Goal: Task Accomplishment & Management: Manage account settings

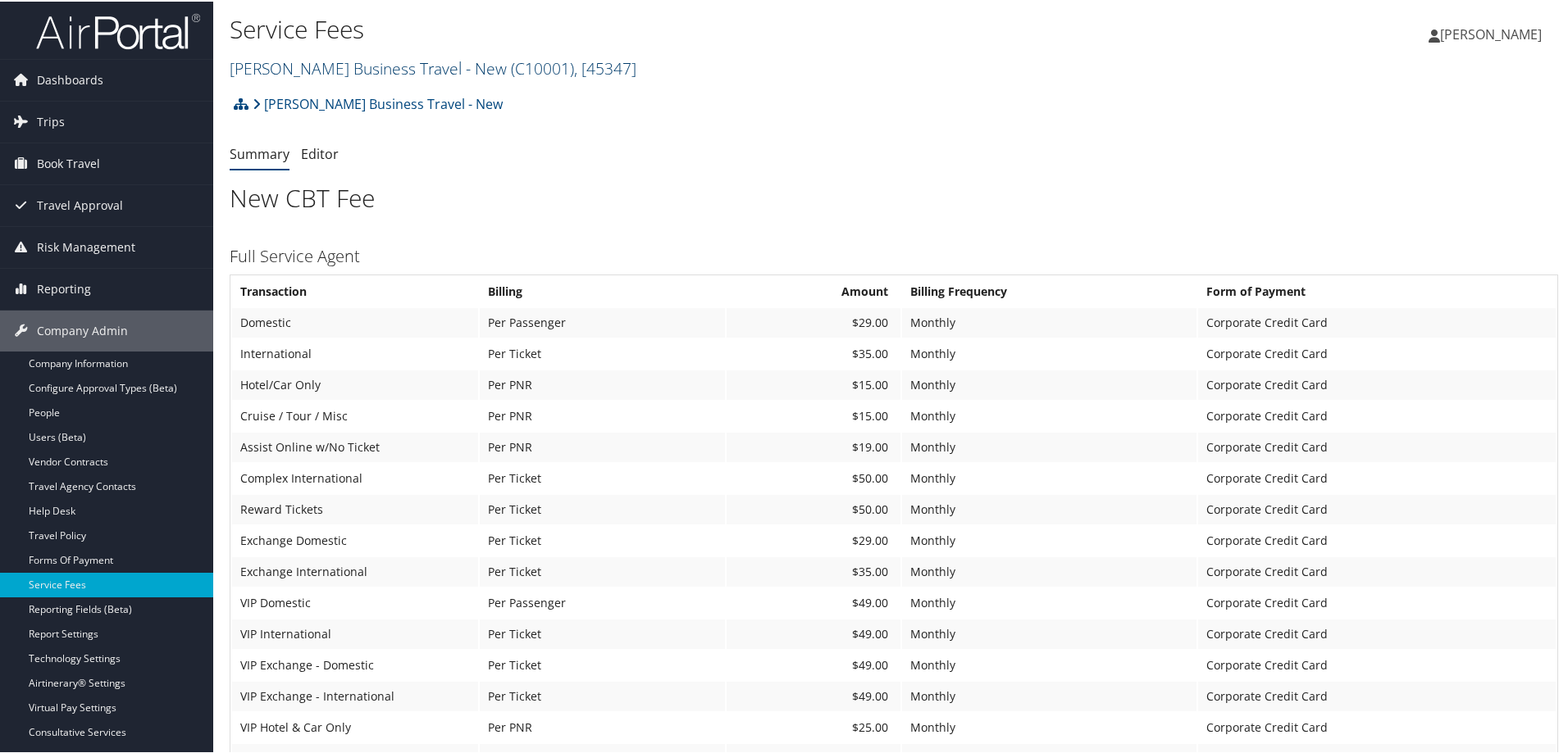
click at [342, 65] on link "Christopherson Business Travel - New ( C10001 ) , [ 45347 ]" at bounding box center [432, 67] width 406 height 22
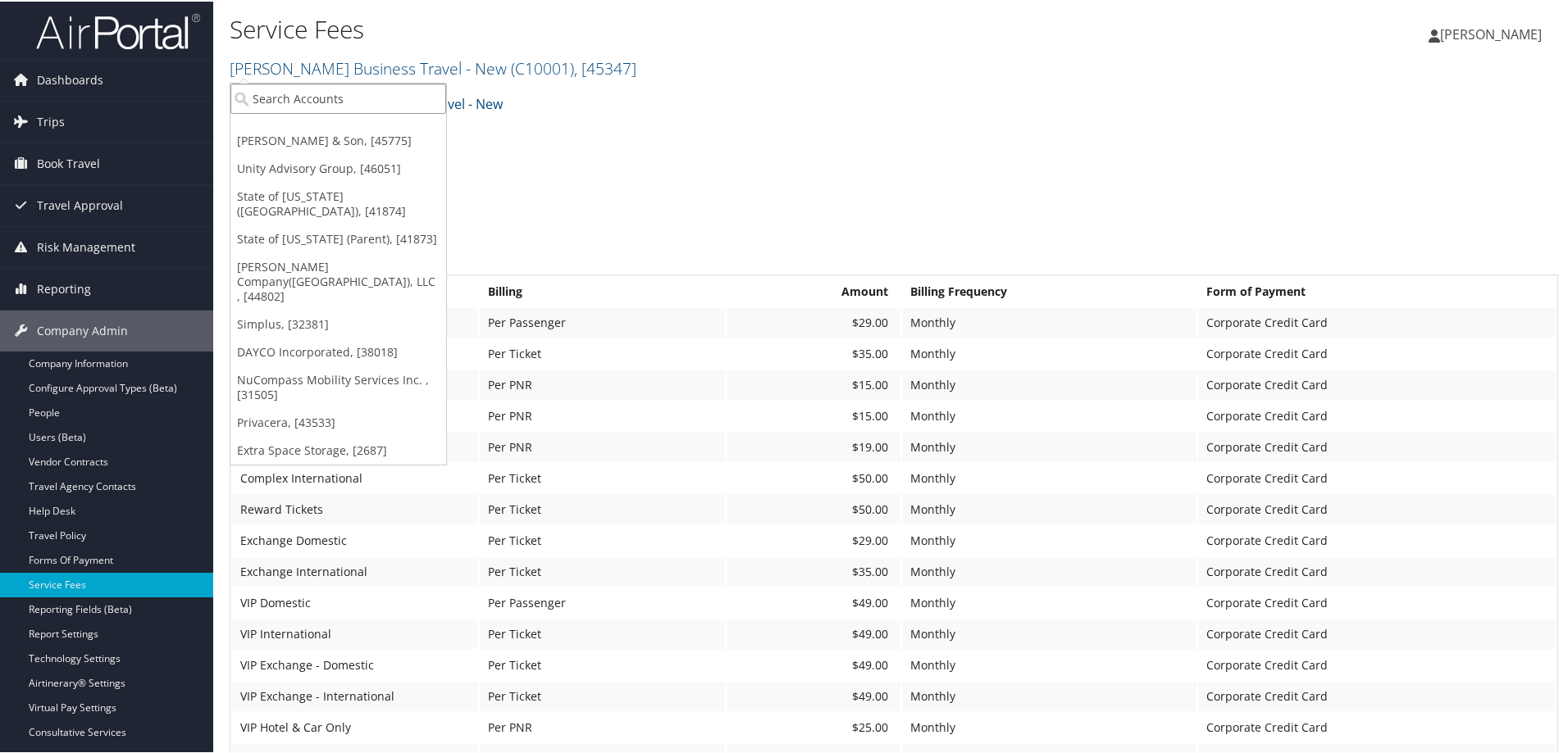
click at [340, 86] on input "search" at bounding box center [338, 96] width 216 height 30
type input "v"
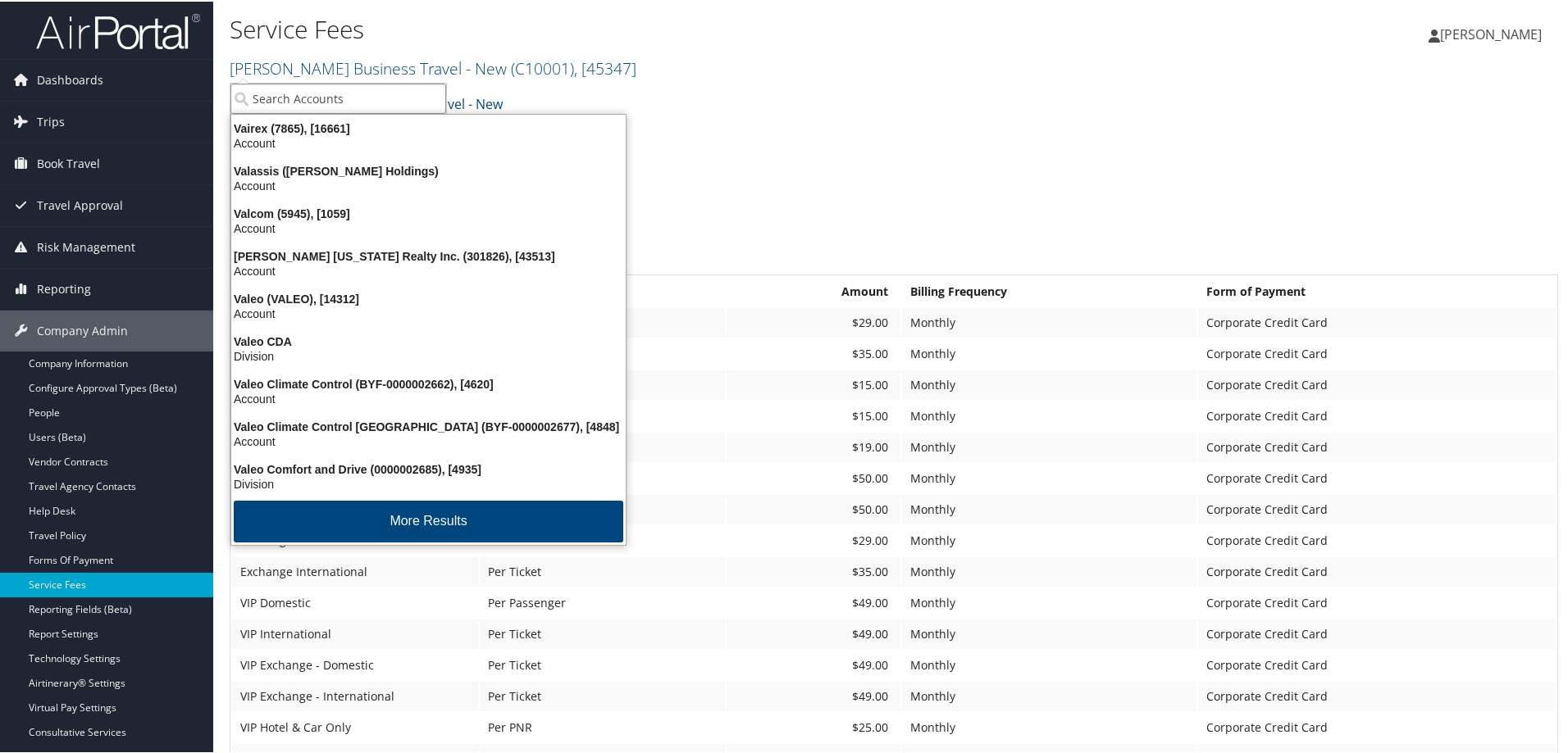
paste input "302053"
type input "302053"
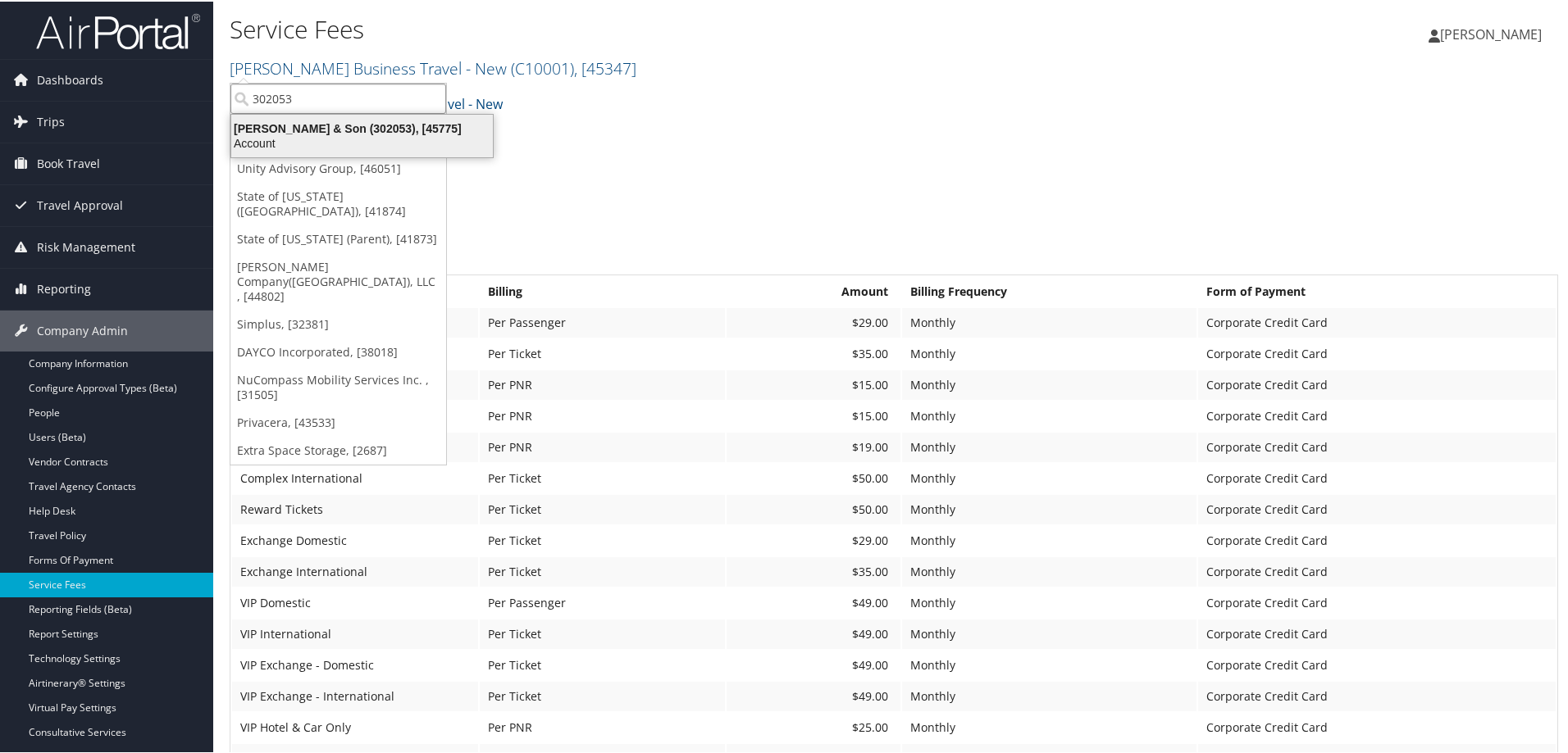
click at [343, 129] on div "CH Guenther & Son (302053), [45775]" at bounding box center [362, 127] width 281 height 15
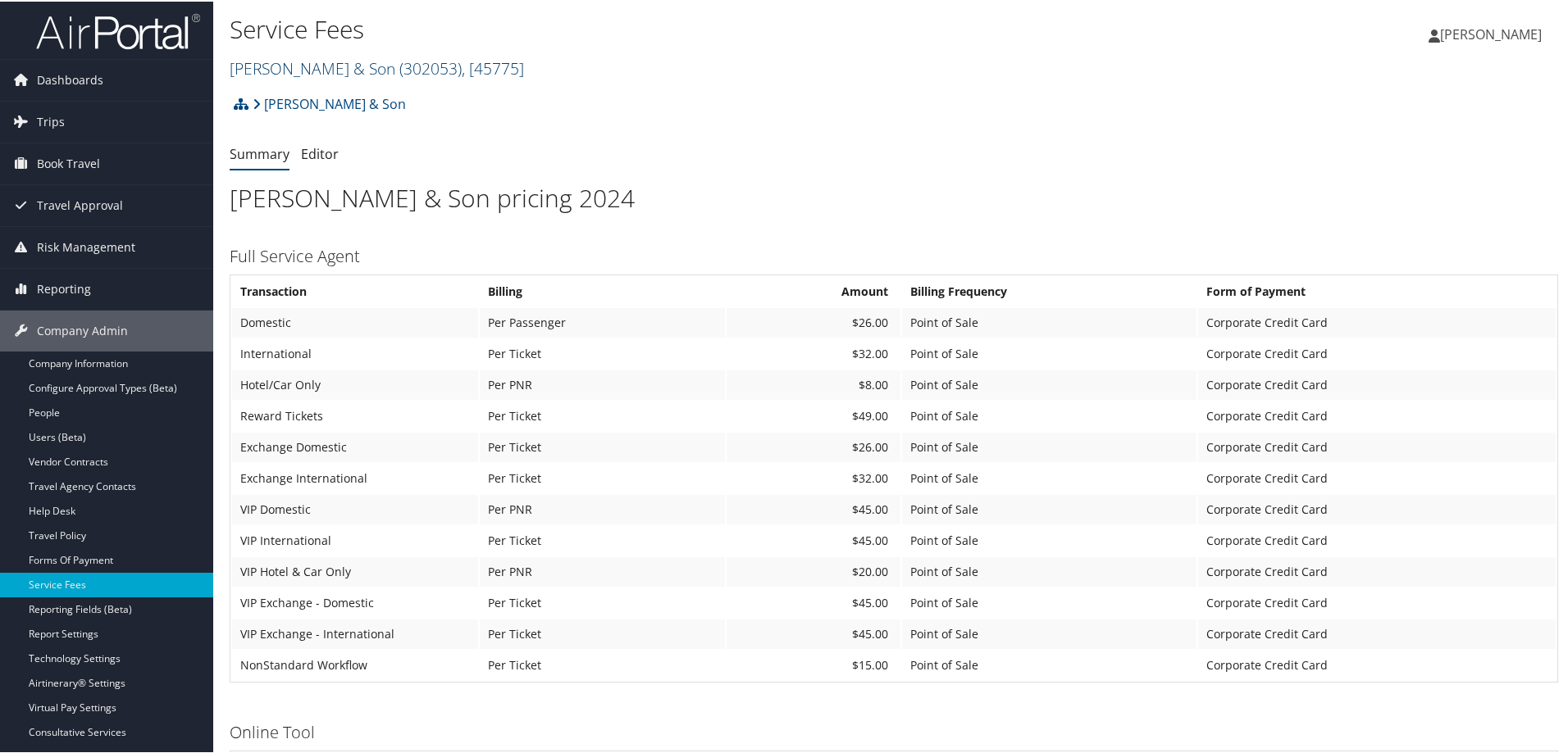
click at [304, 67] on link "[PERSON_NAME] & Son ( 302053 ) , [ 45775 ]" at bounding box center [376, 67] width 294 height 22
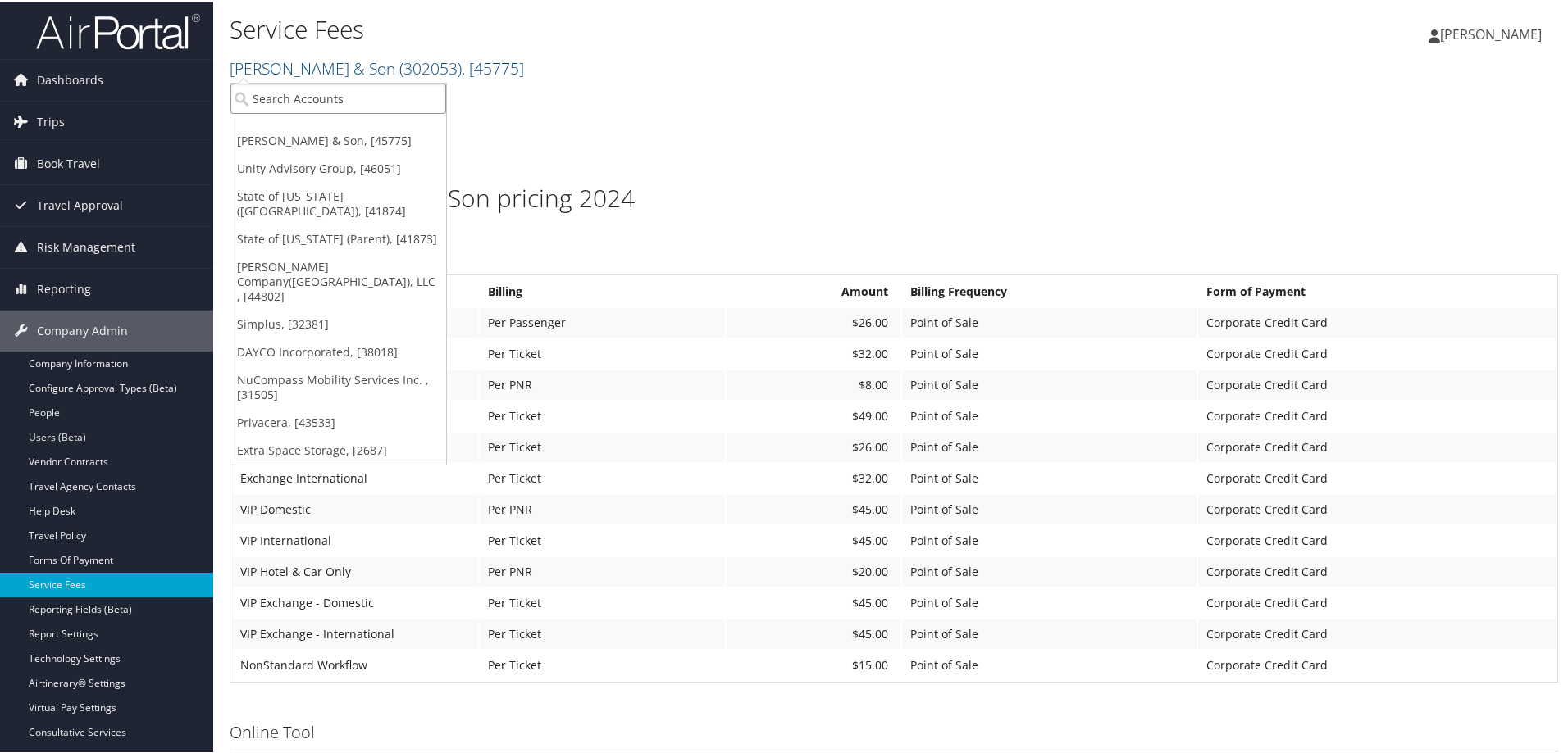
click at [293, 97] on input "search" at bounding box center [338, 96] width 216 height 30
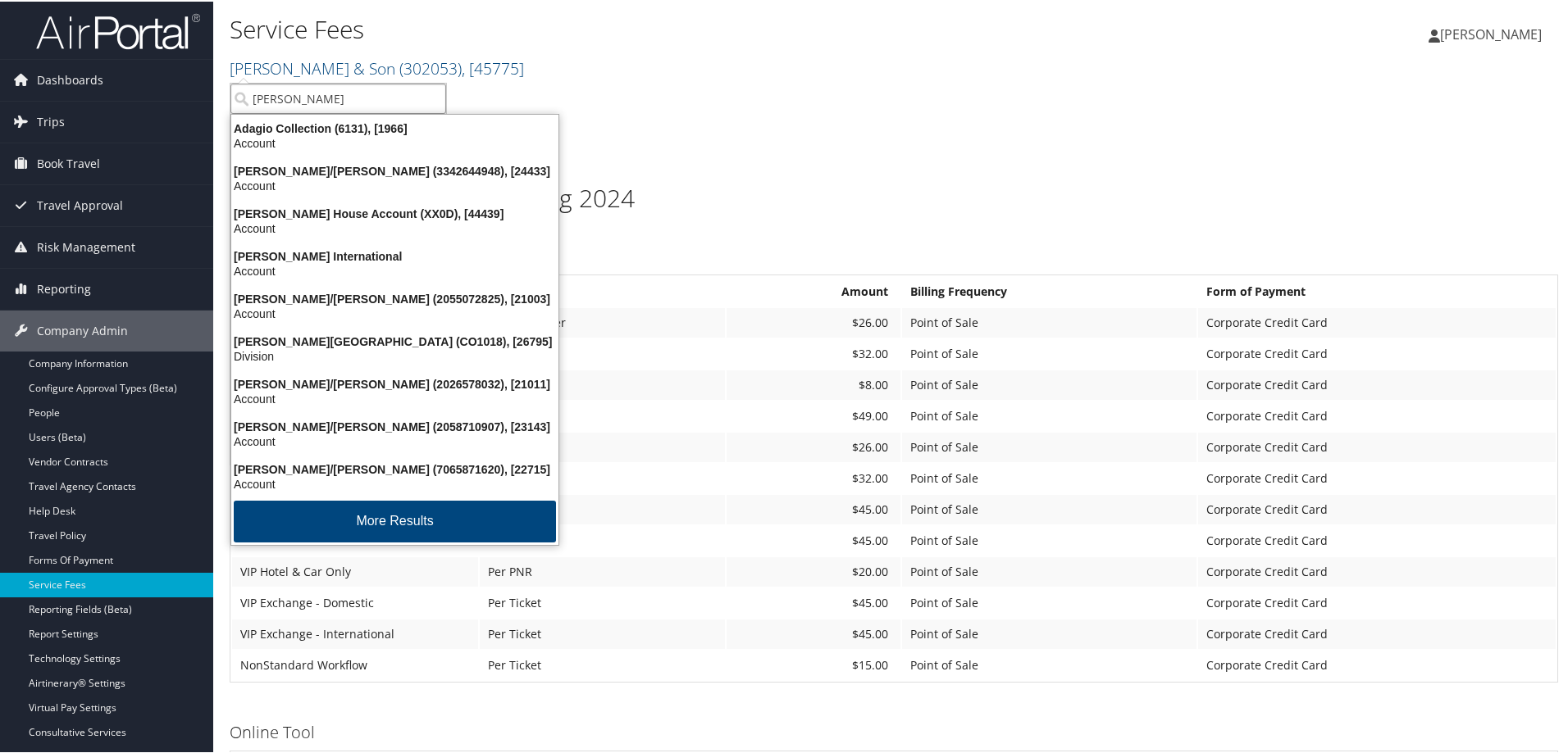
type input "adams s"
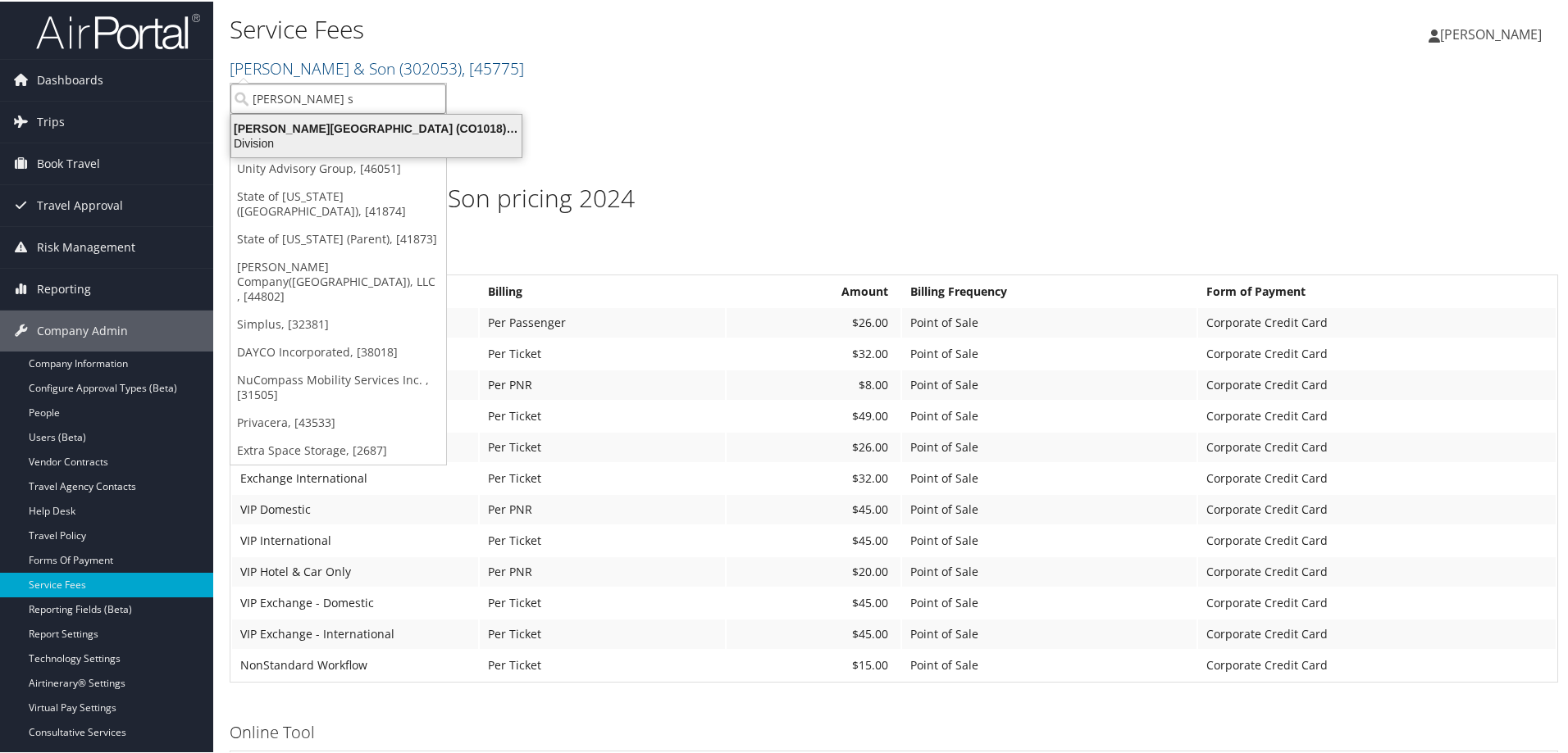
click at [317, 136] on div "Division" at bounding box center [377, 142] width 310 height 15
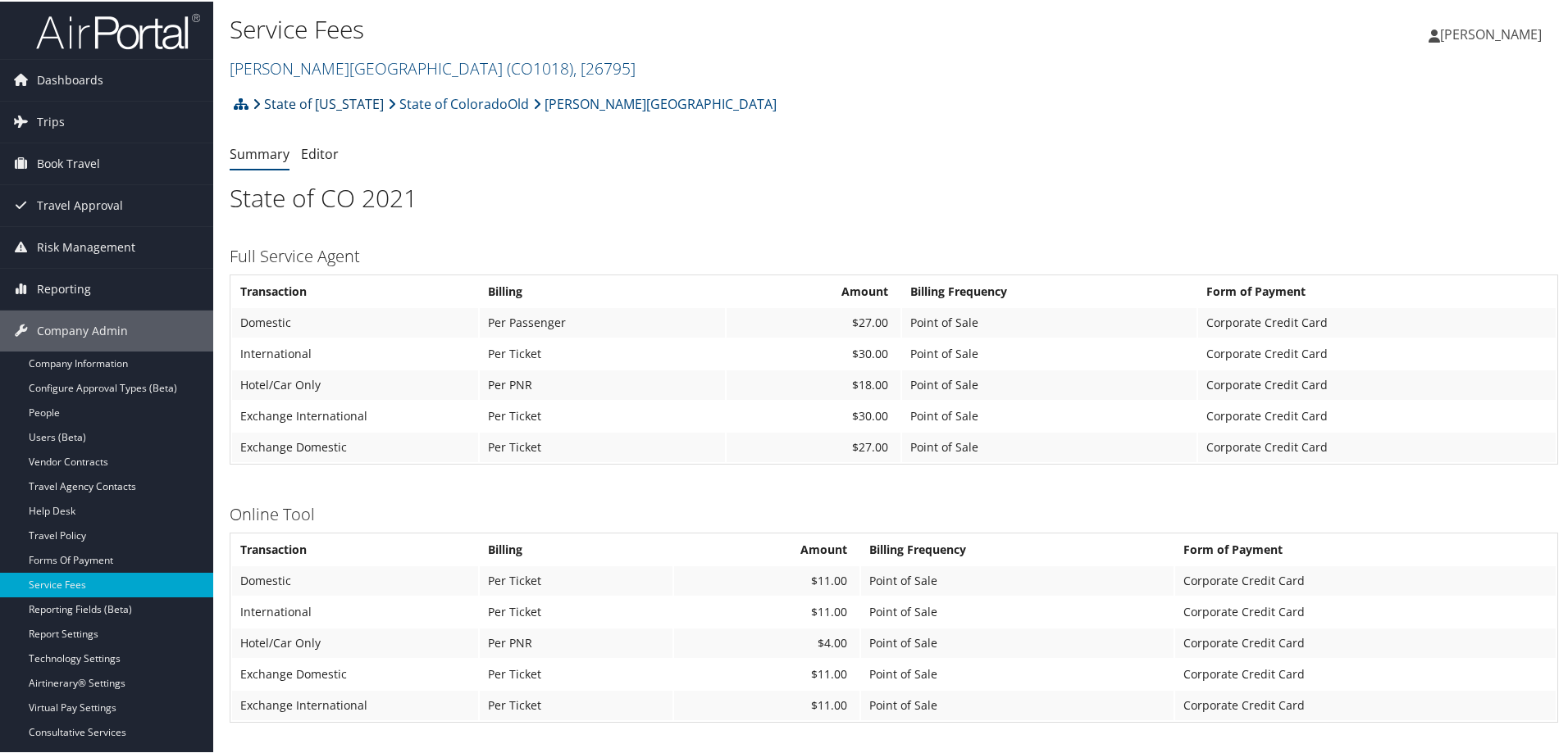
click at [292, 97] on link "State of Colorado" at bounding box center [317, 102] width 131 height 33
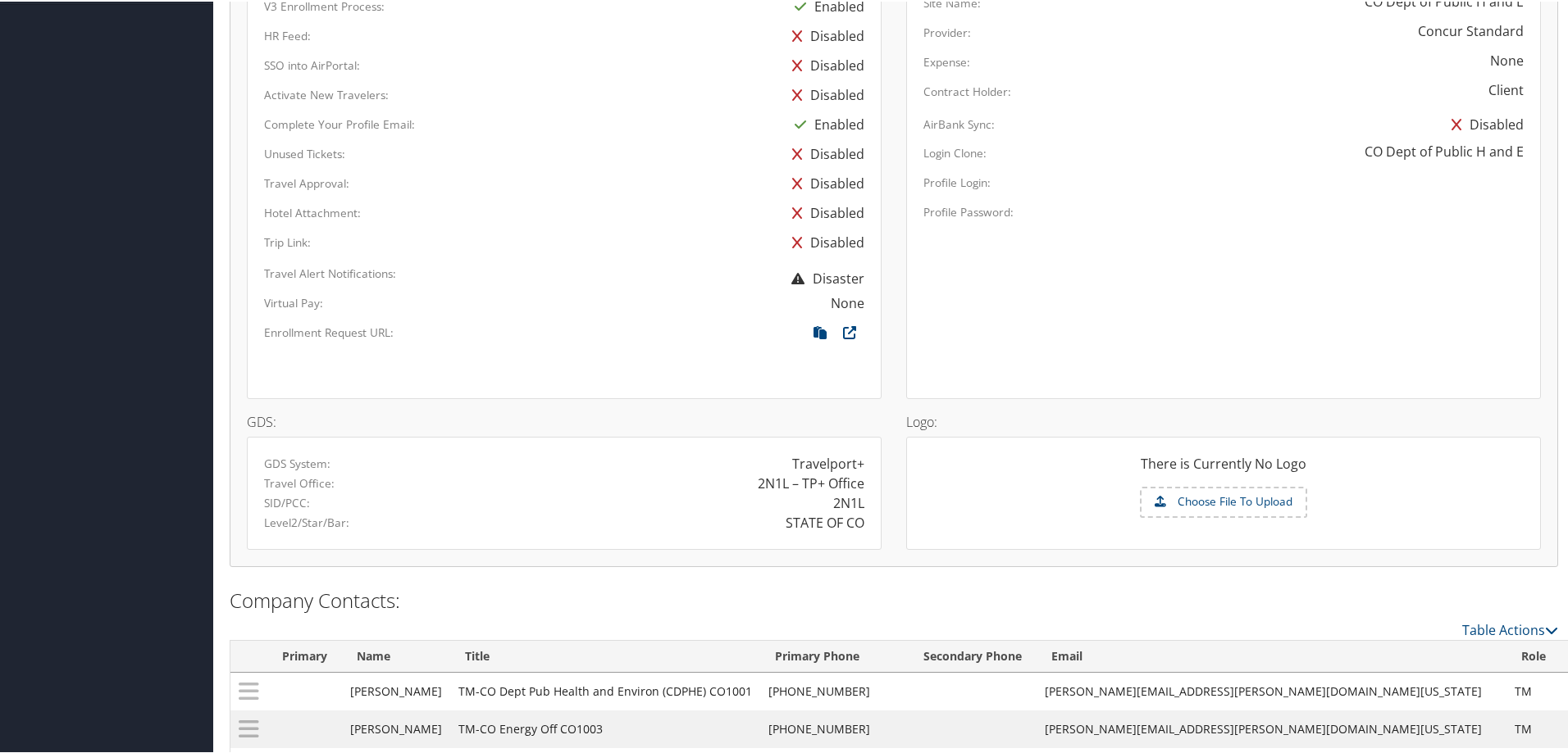
scroll to position [765, 0]
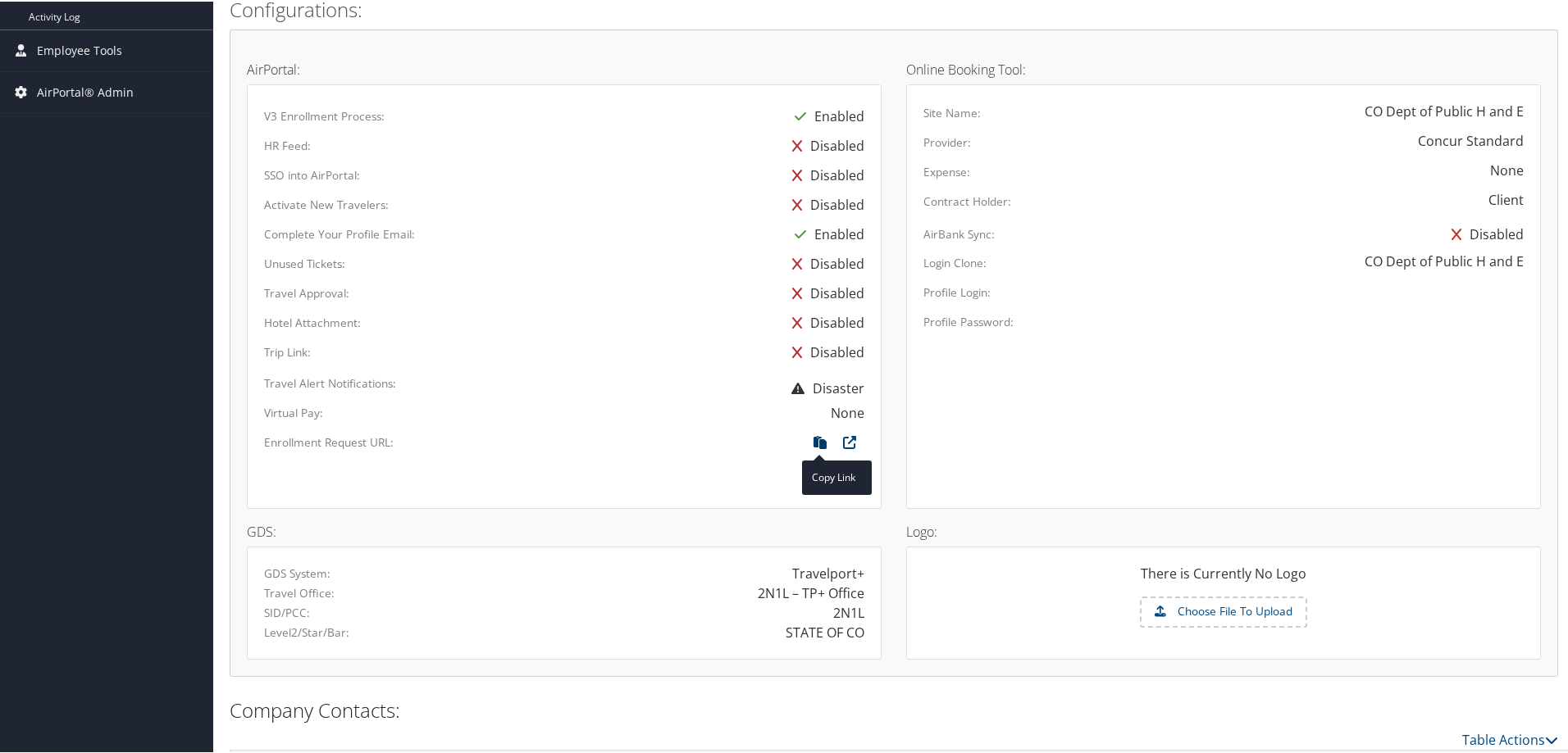
click at [813, 439] on icon at bounding box center [820, 445] width 30 height 21
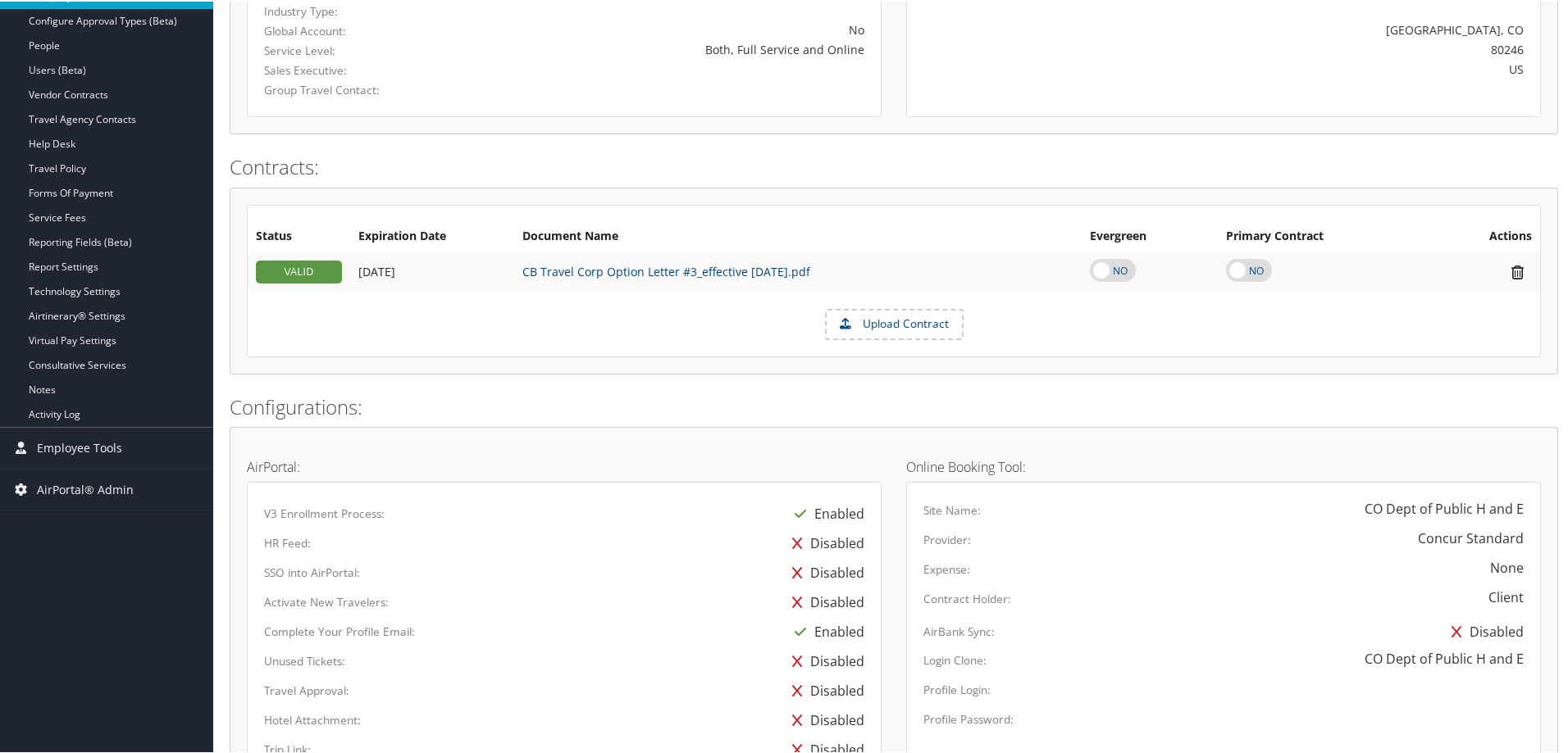
scroll to position [0, 0]
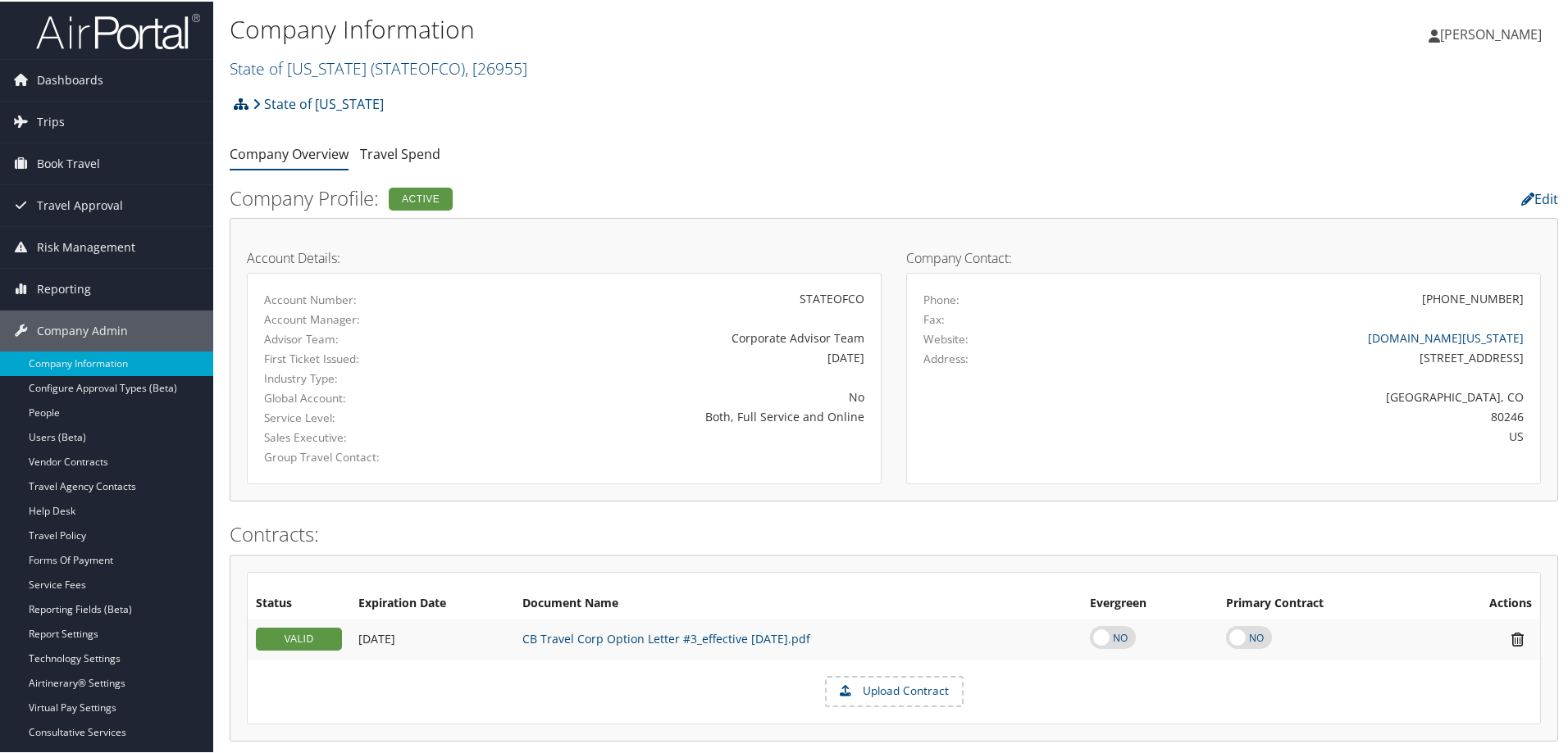
click at [242, 106] on icon at bounding box center [241, 102] width 15 height 13
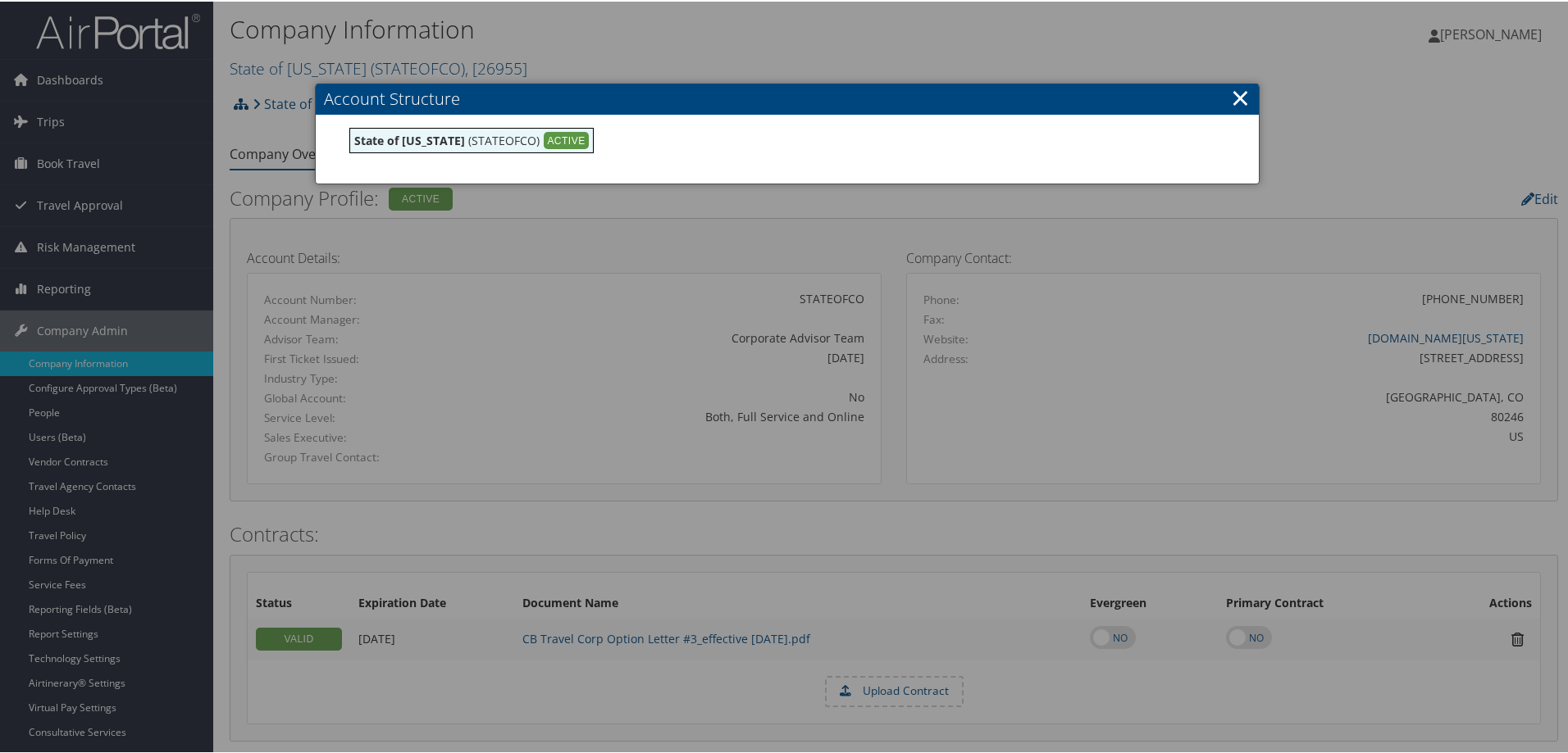
click at [242, 106] on div at bounding box center [787, 376] width 1575 height 753
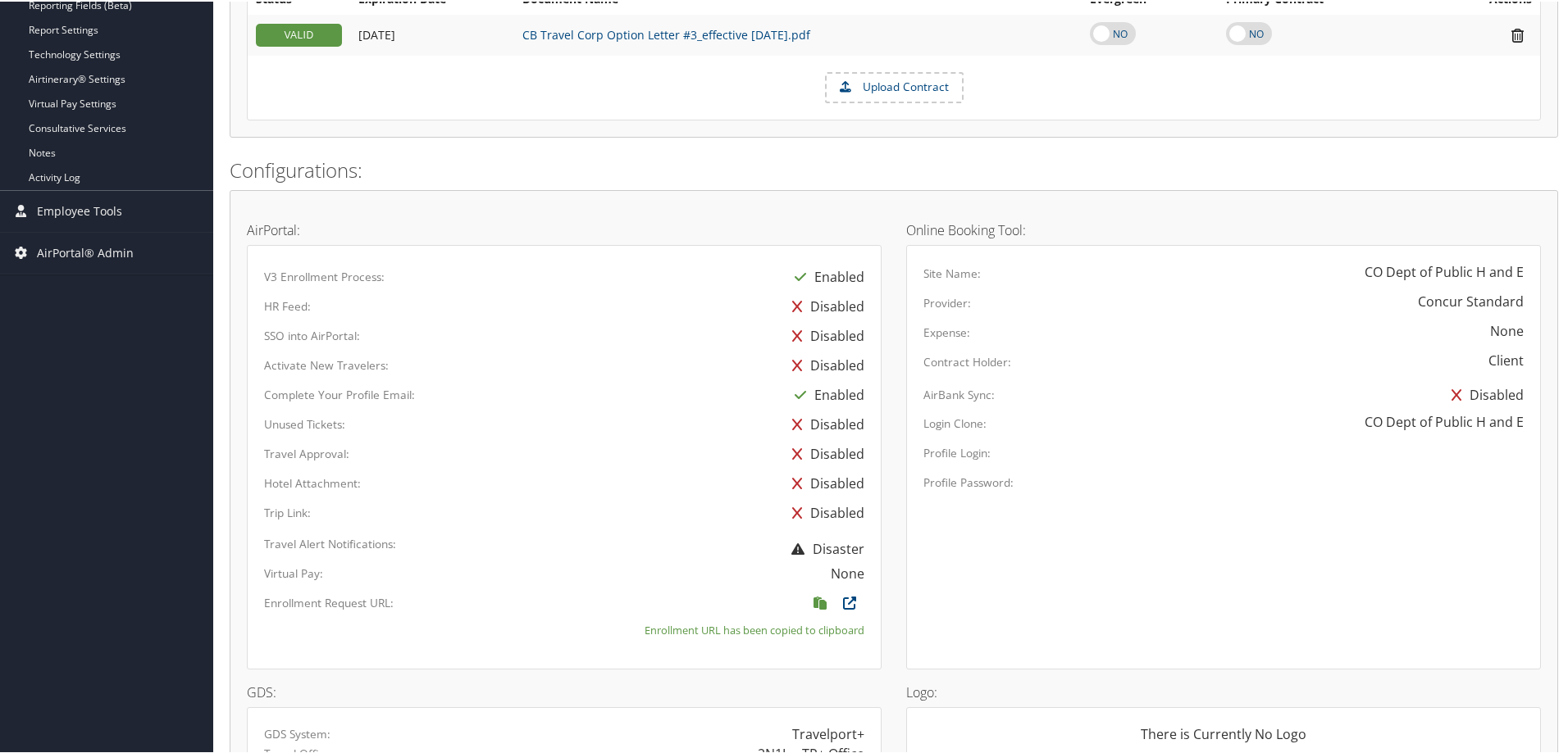
scroll to position [874, 0]
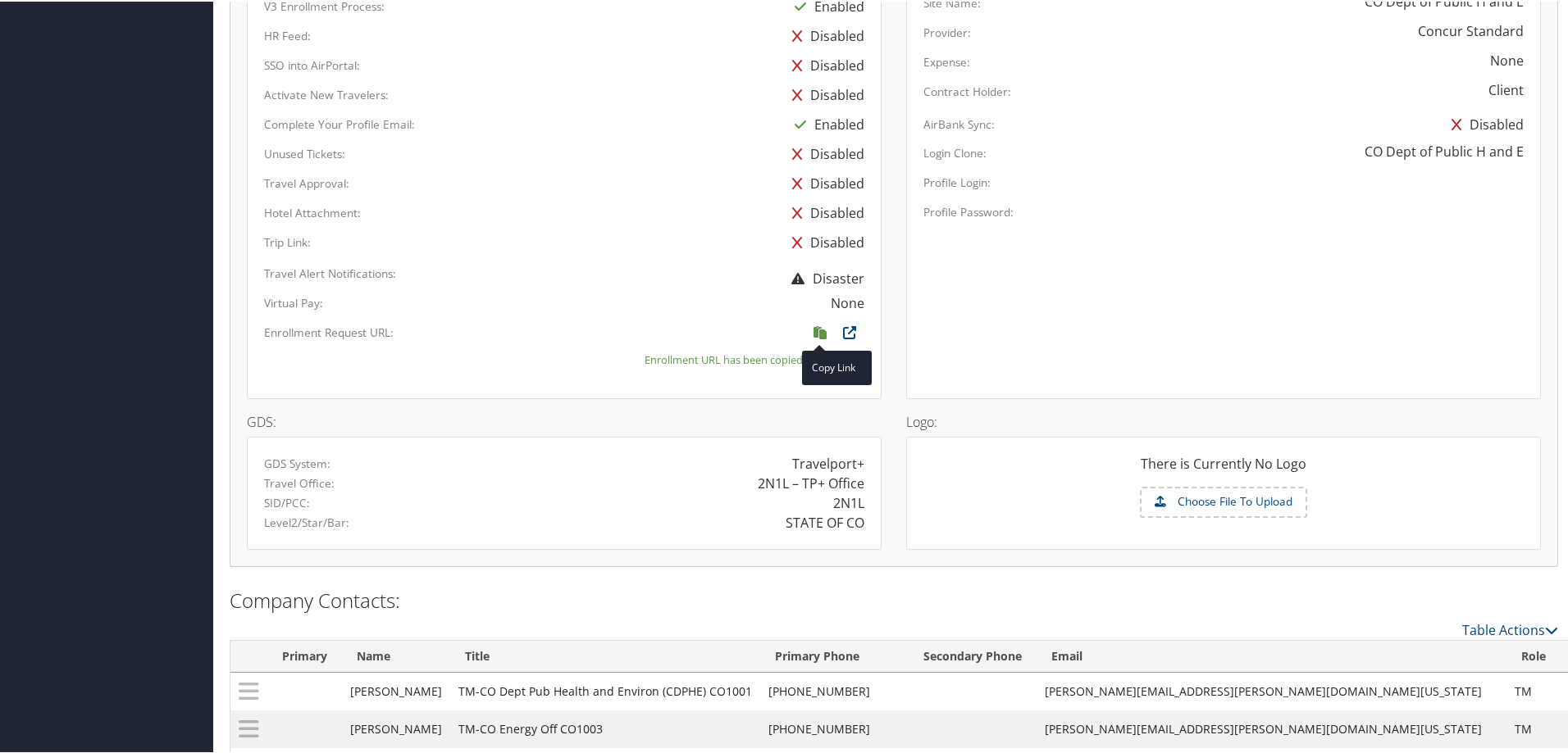
click at [822, 330] on icon at bounding box center [820, 335] width 30 height 21
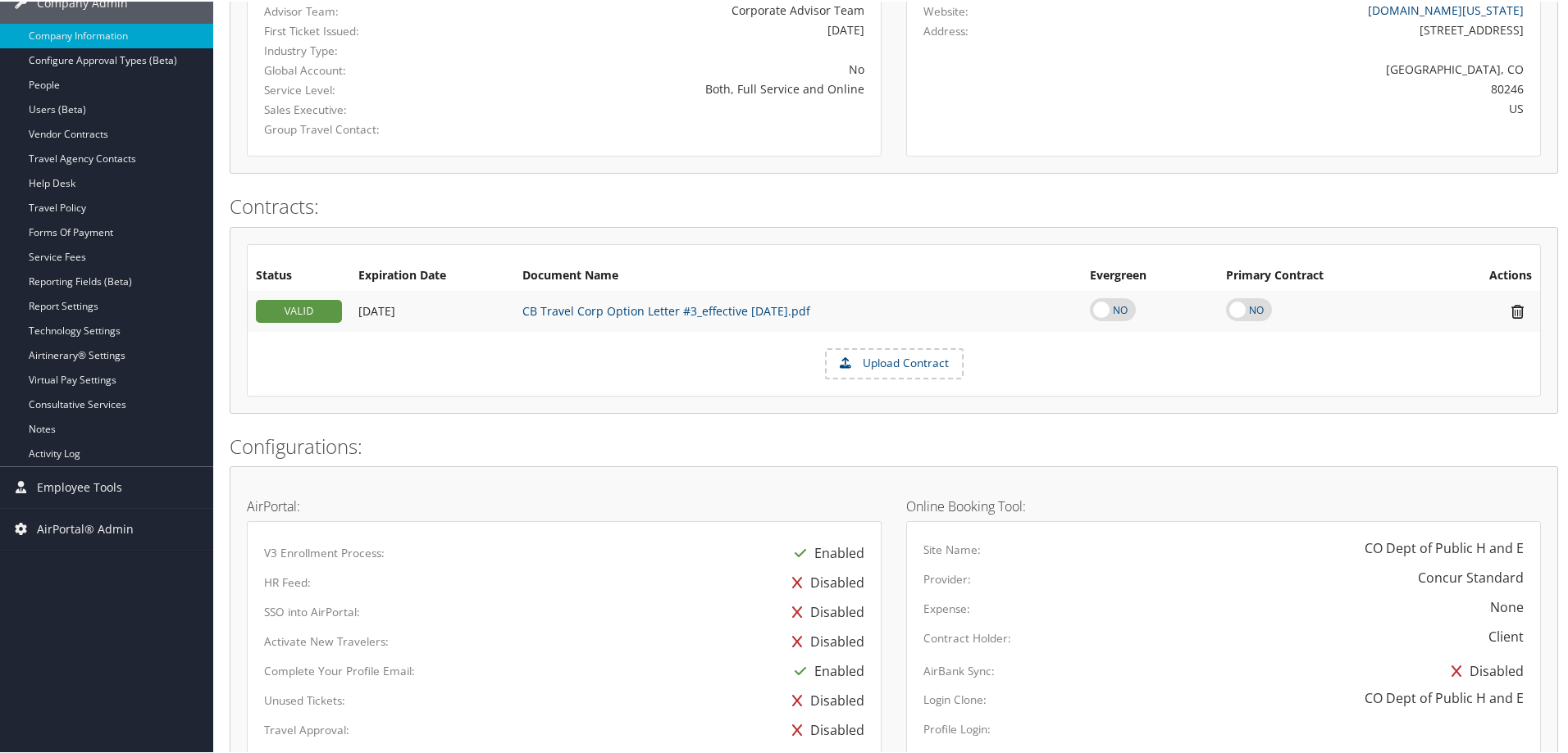
scroll to position [0, 0]
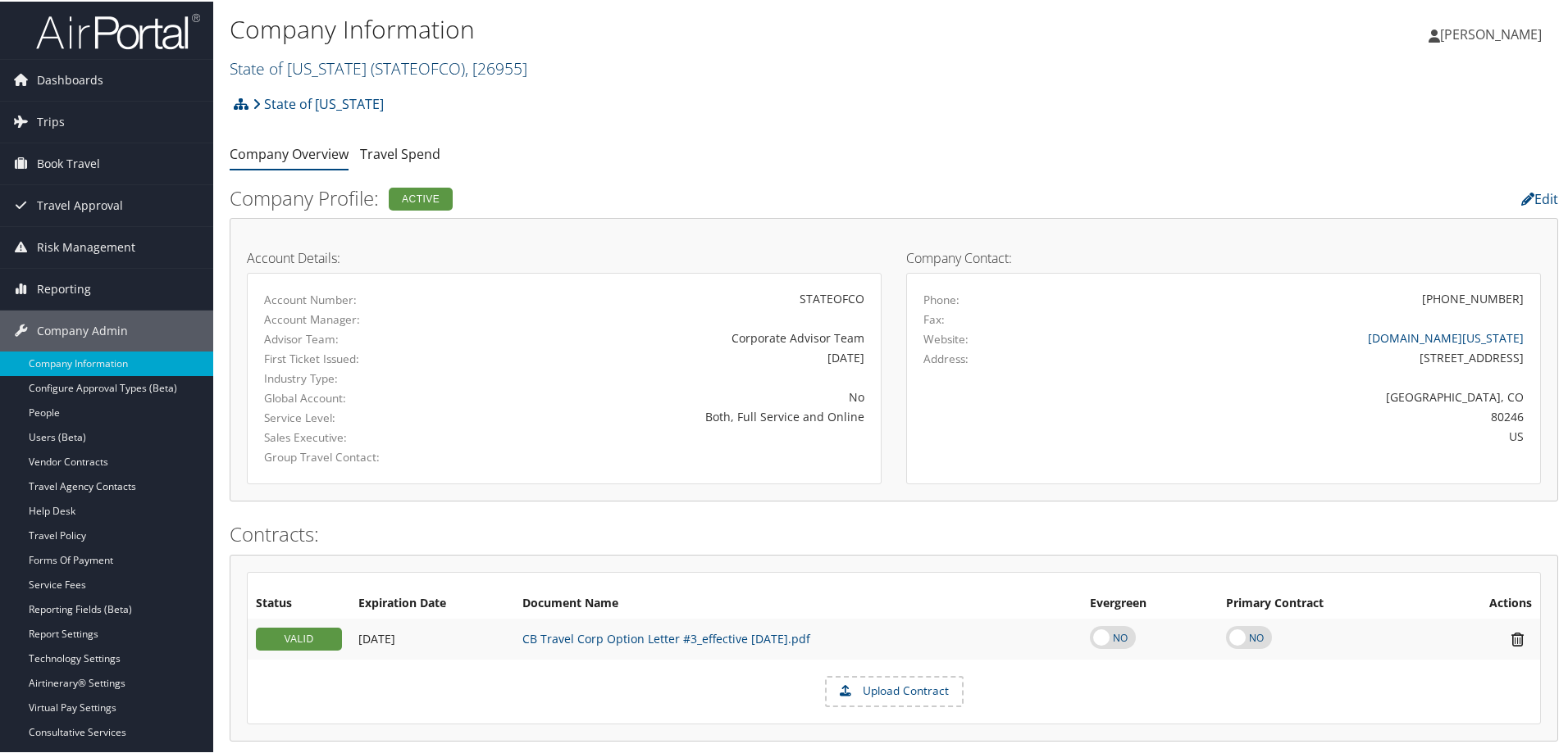
click at [269, 68] on link "State of Colorado ( STATEOFCO ) , [ 26955 ]" at bounding box center [378, 67] width 298 height 22
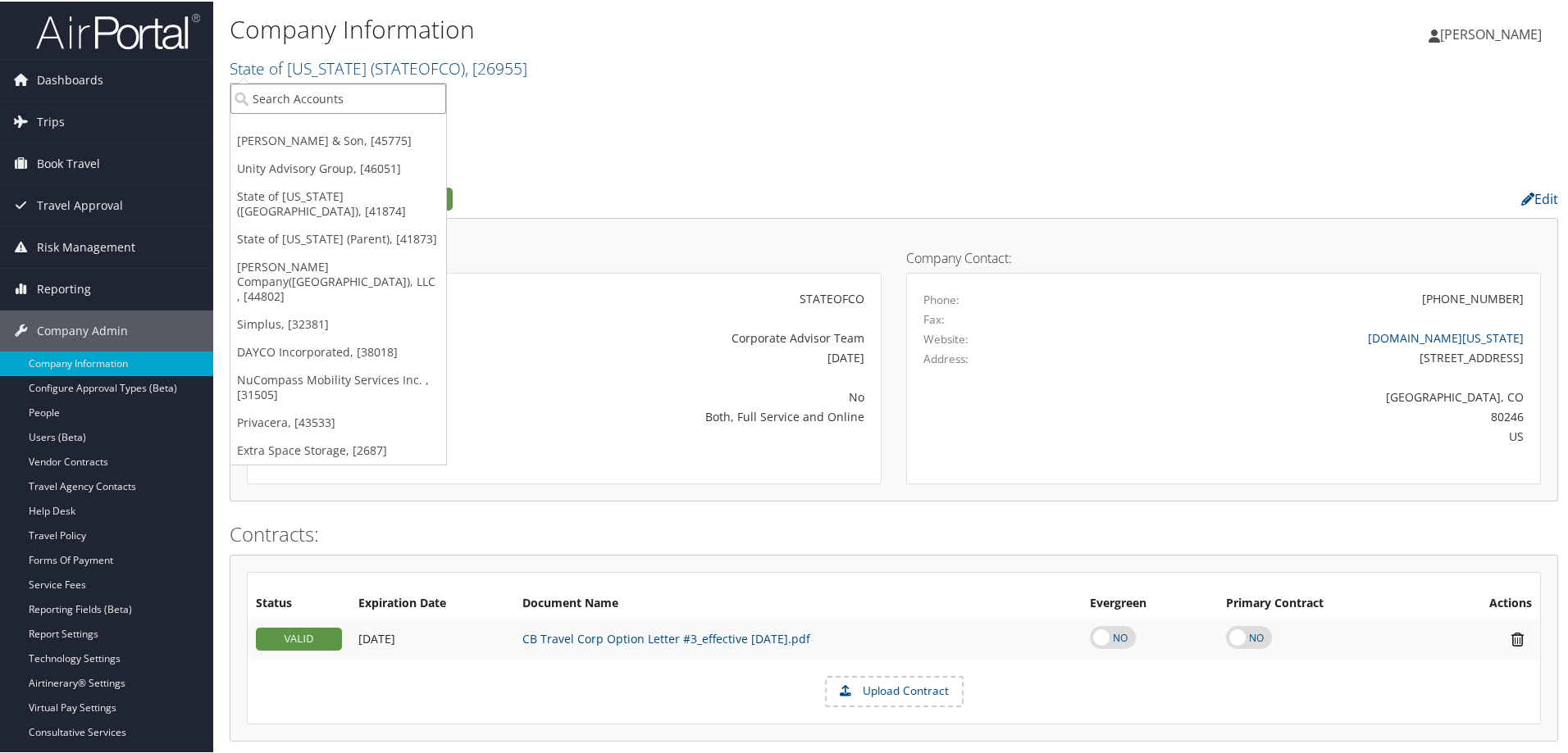
click at [280, 95] on input "search" at bounding box center [338, 96] width 216 height 30
type input "adams state"
click at [304, 121] on div "Adams State University (CO1018), [26795]" at bounding box center [377, 127] width 310 height 15
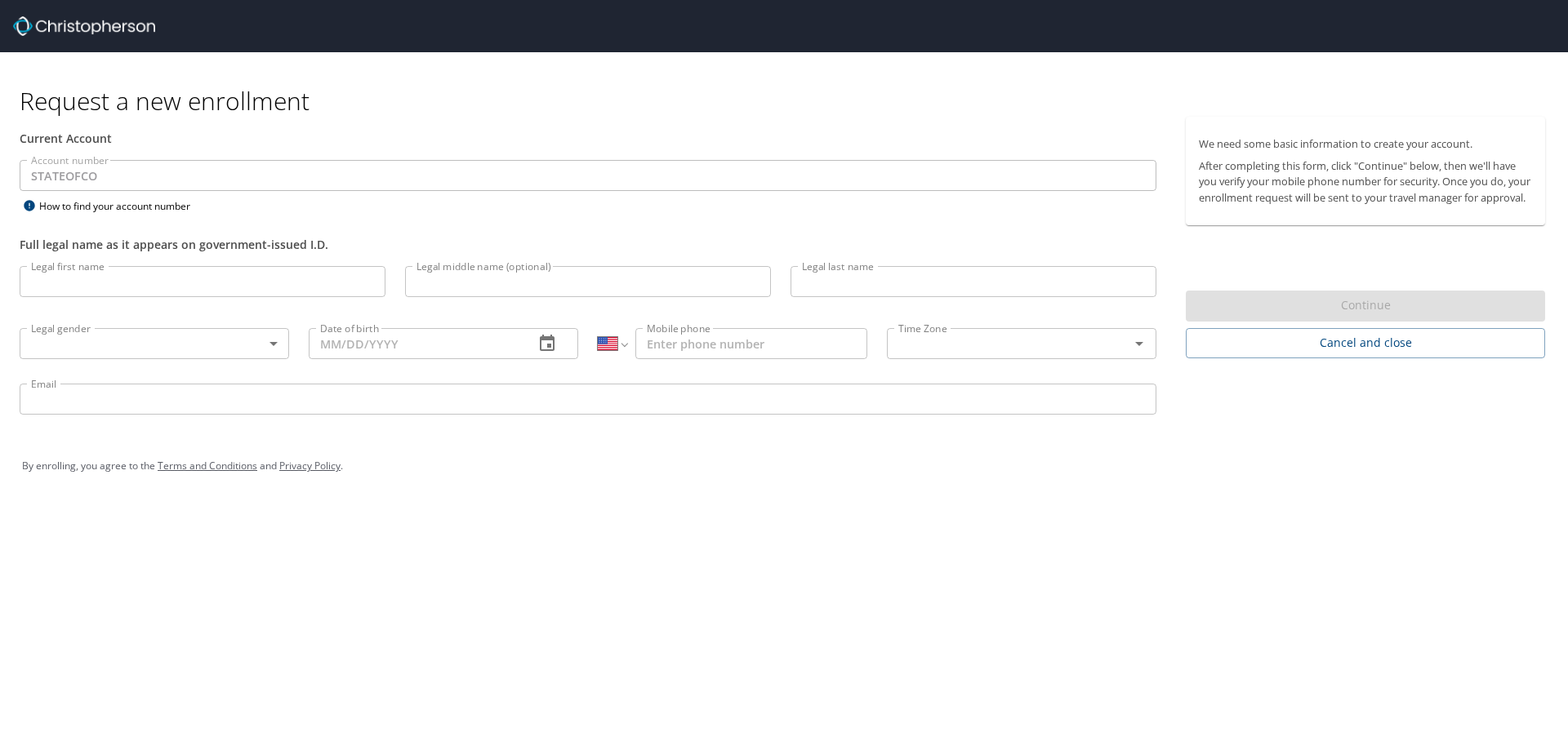
select select "US"
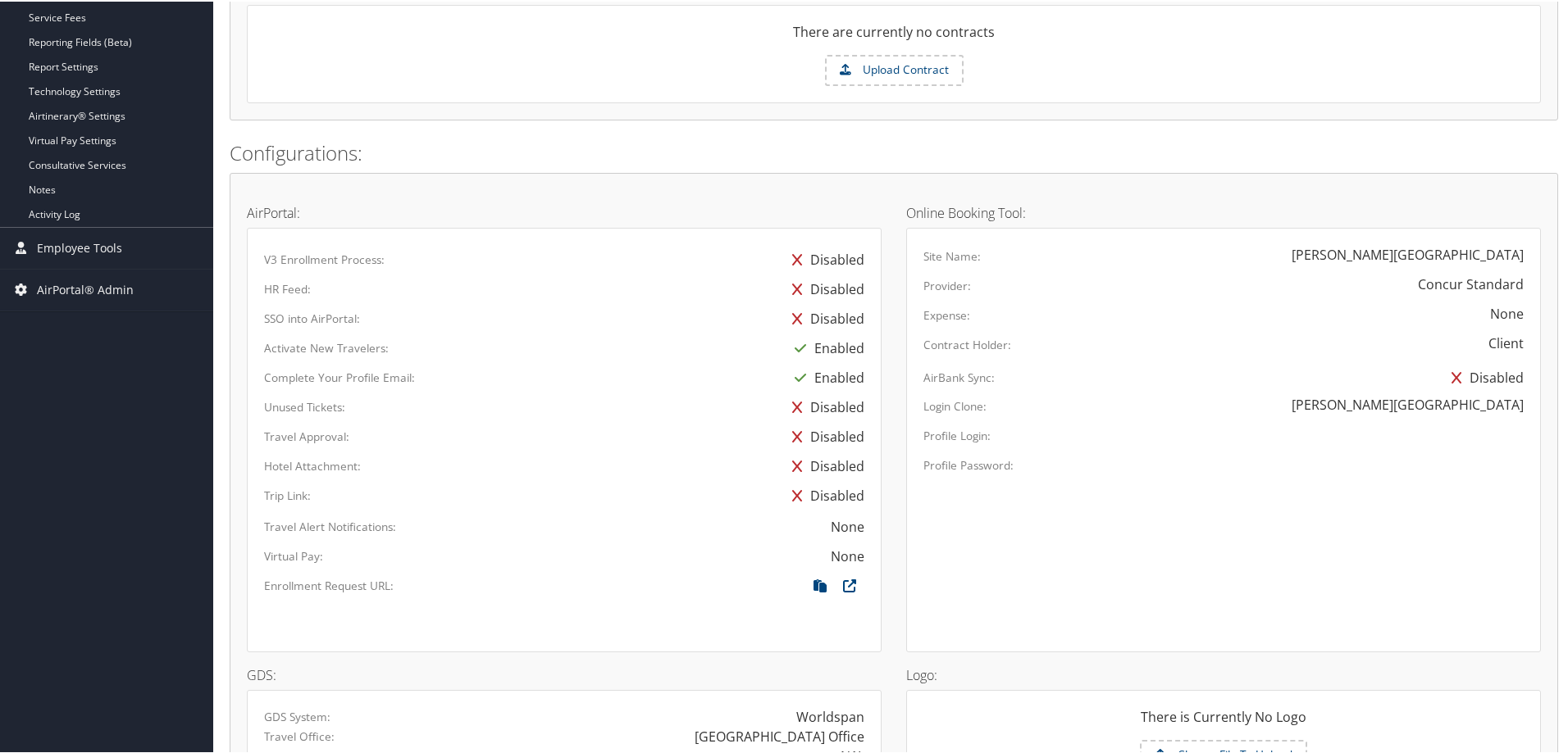
scroll to position [260, 0]
